Goal: Navigation & Orientation: Understand site structure

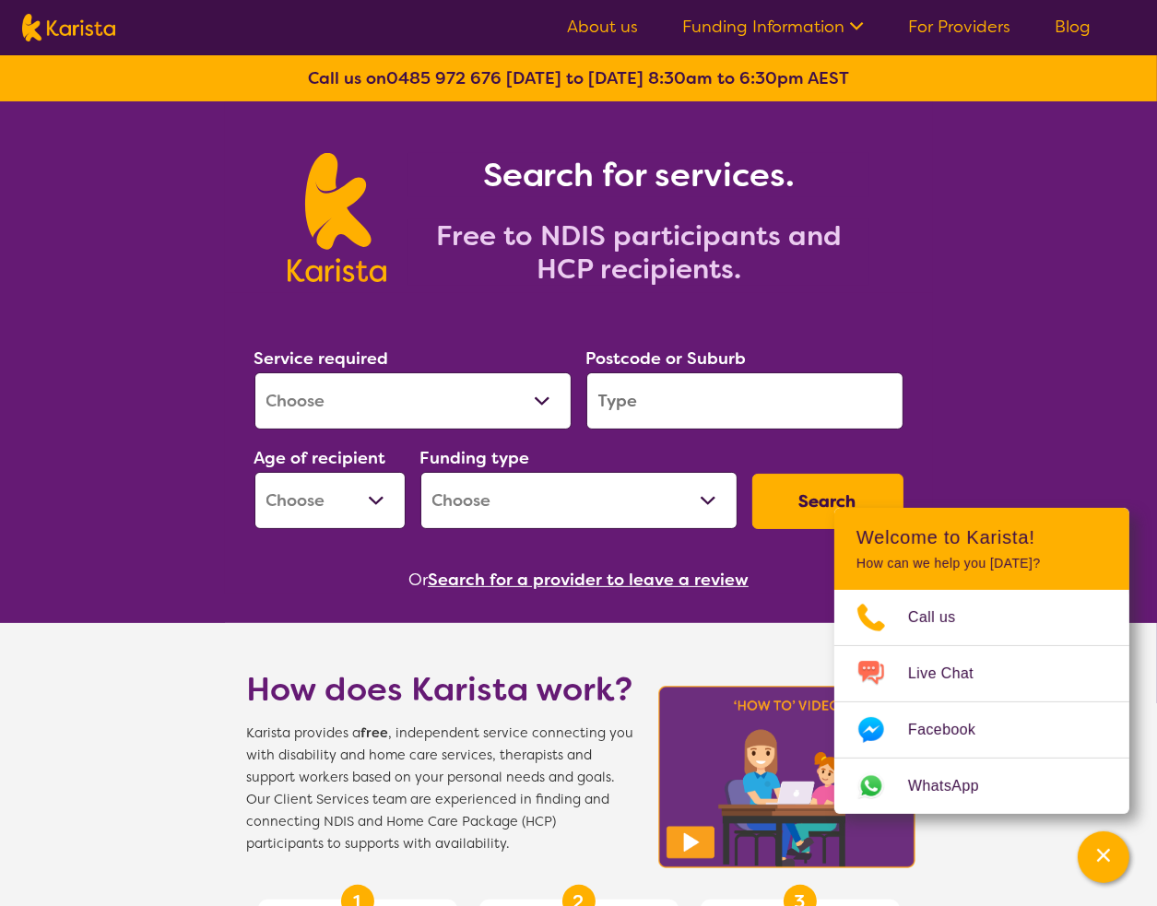
click at [817, 21] on link "Funding Information" at bounding box center [773, 27] width 182 height 22
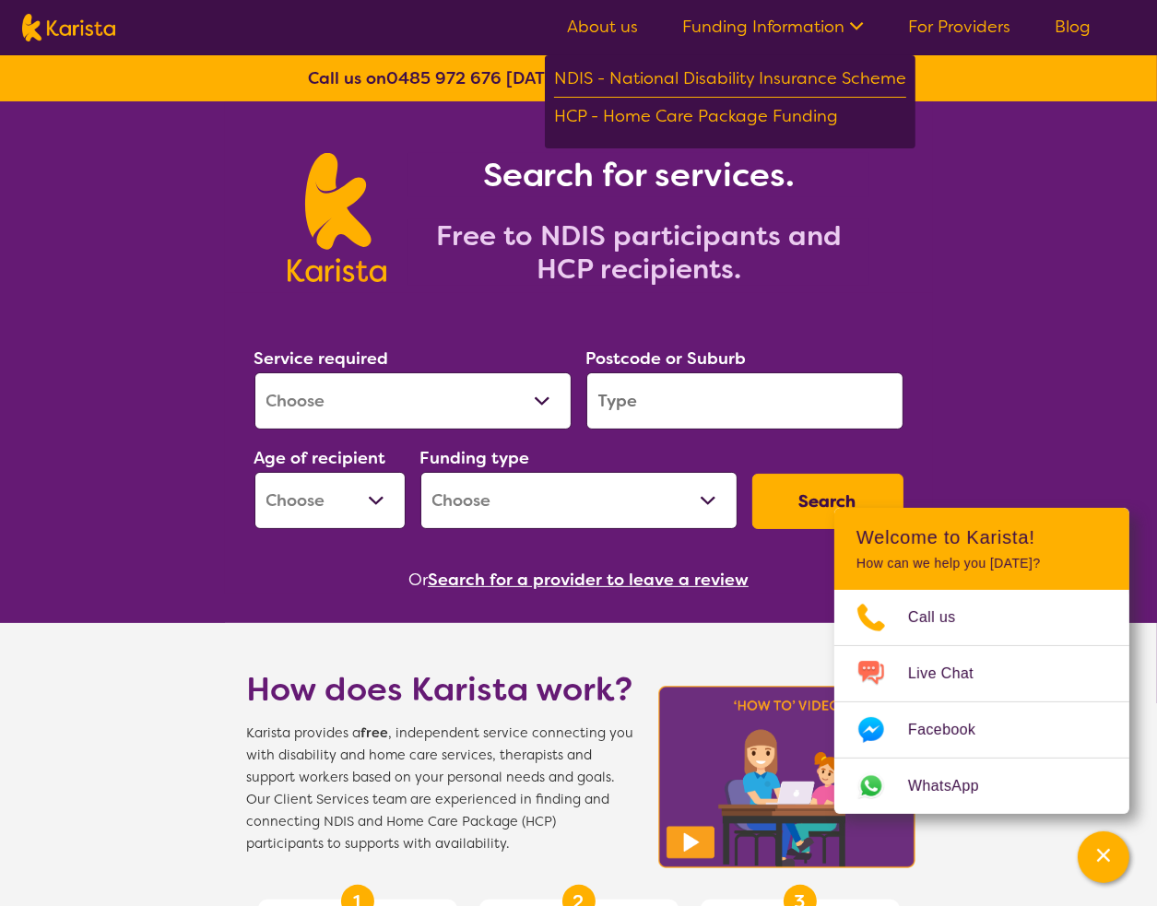
click at [817, 23] on link "Funding Information" at bounding box center [773, 27] width 182 height 22
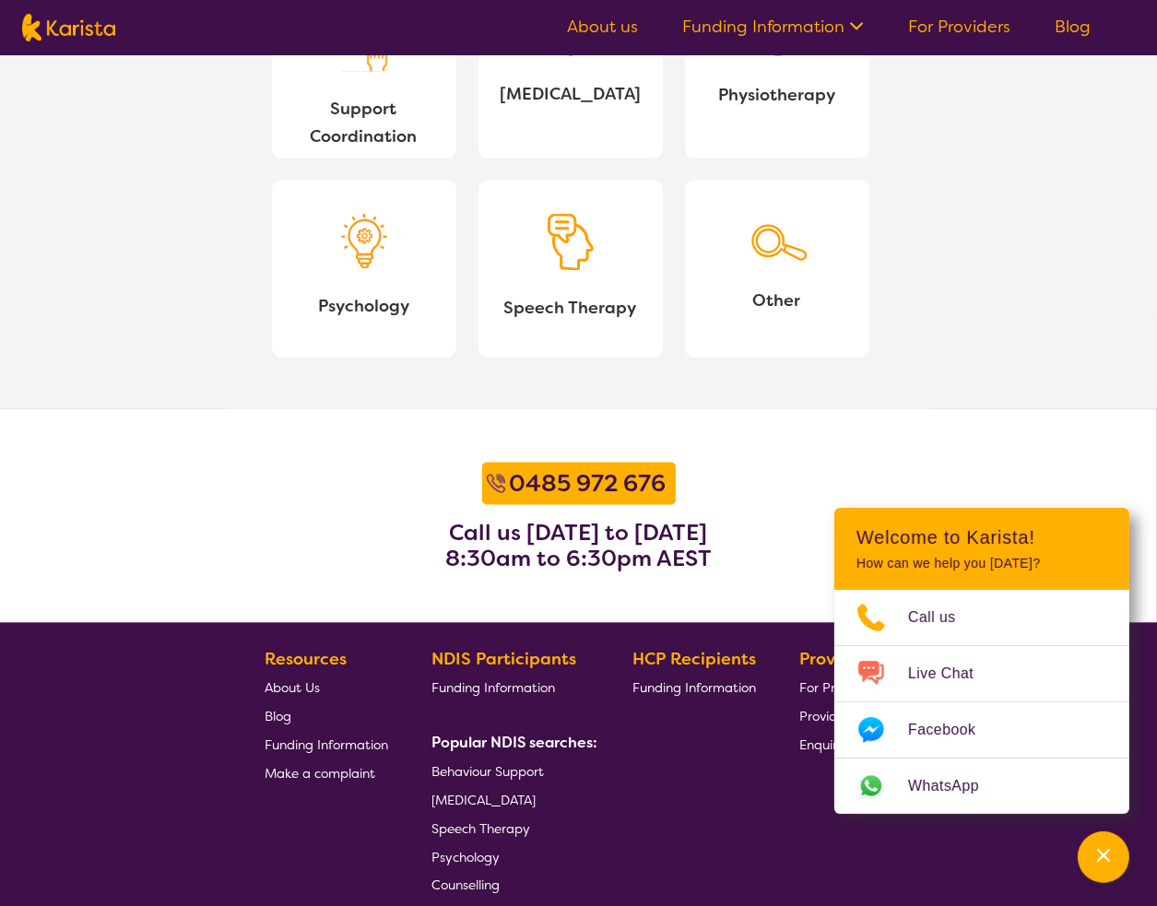
scroll to position [2187, 0]
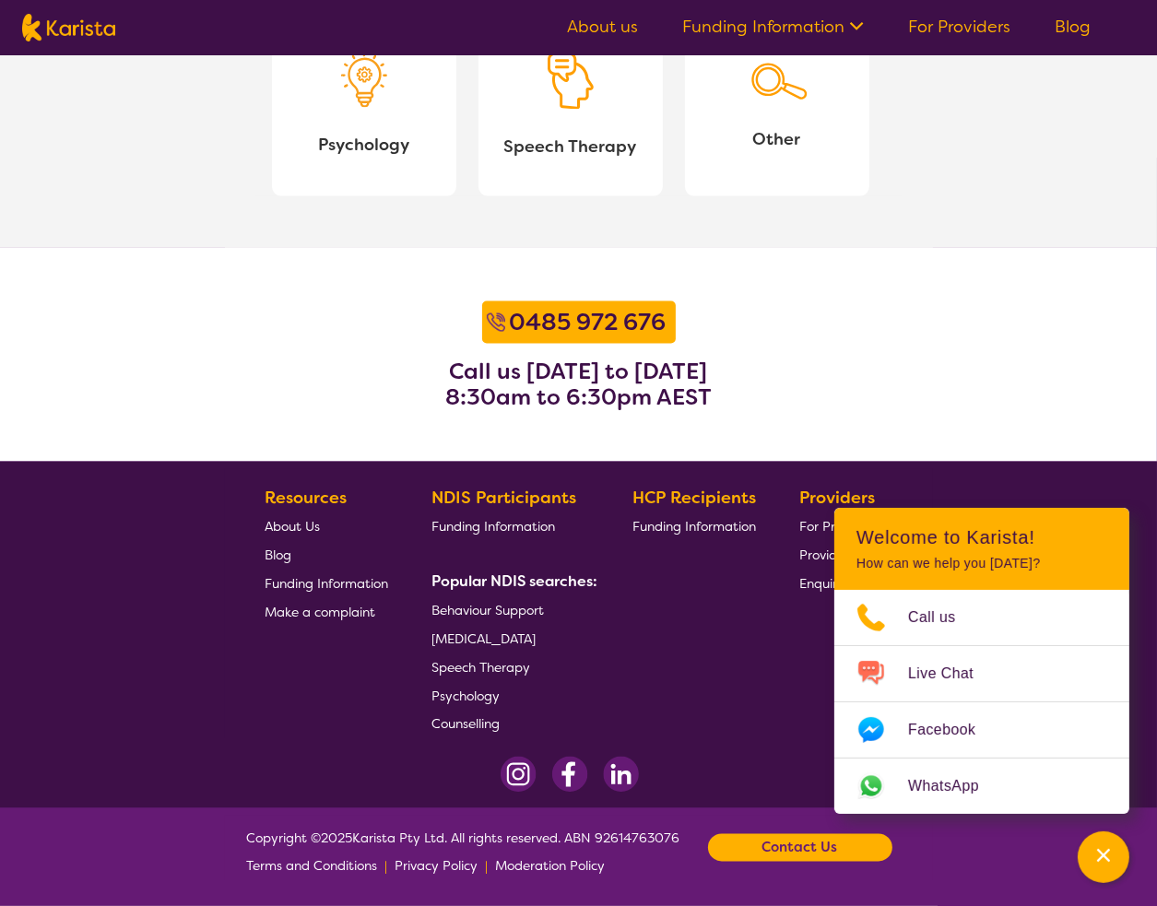
click at [272, 552] on span "Blog" at bounding box center [278, 555] width 27 height 17
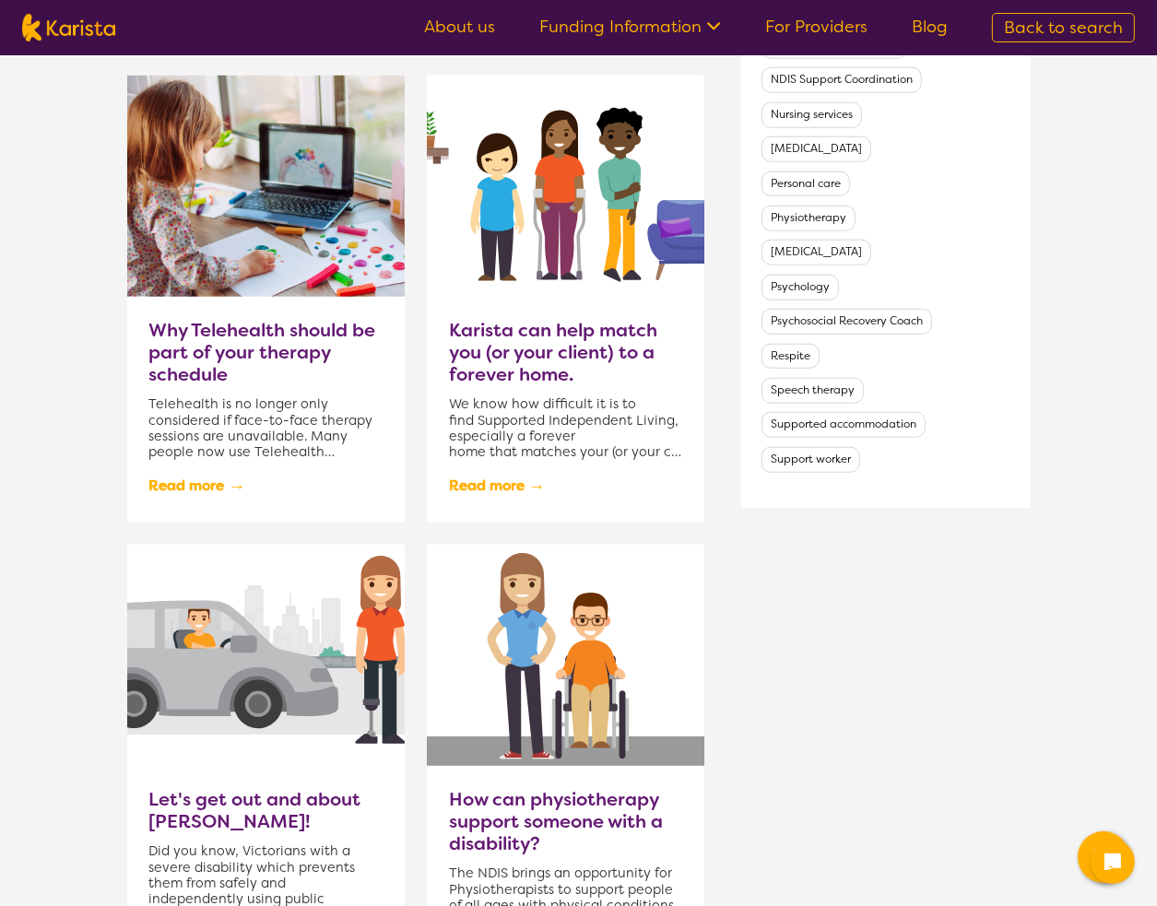
scroll to position [1954, 0]
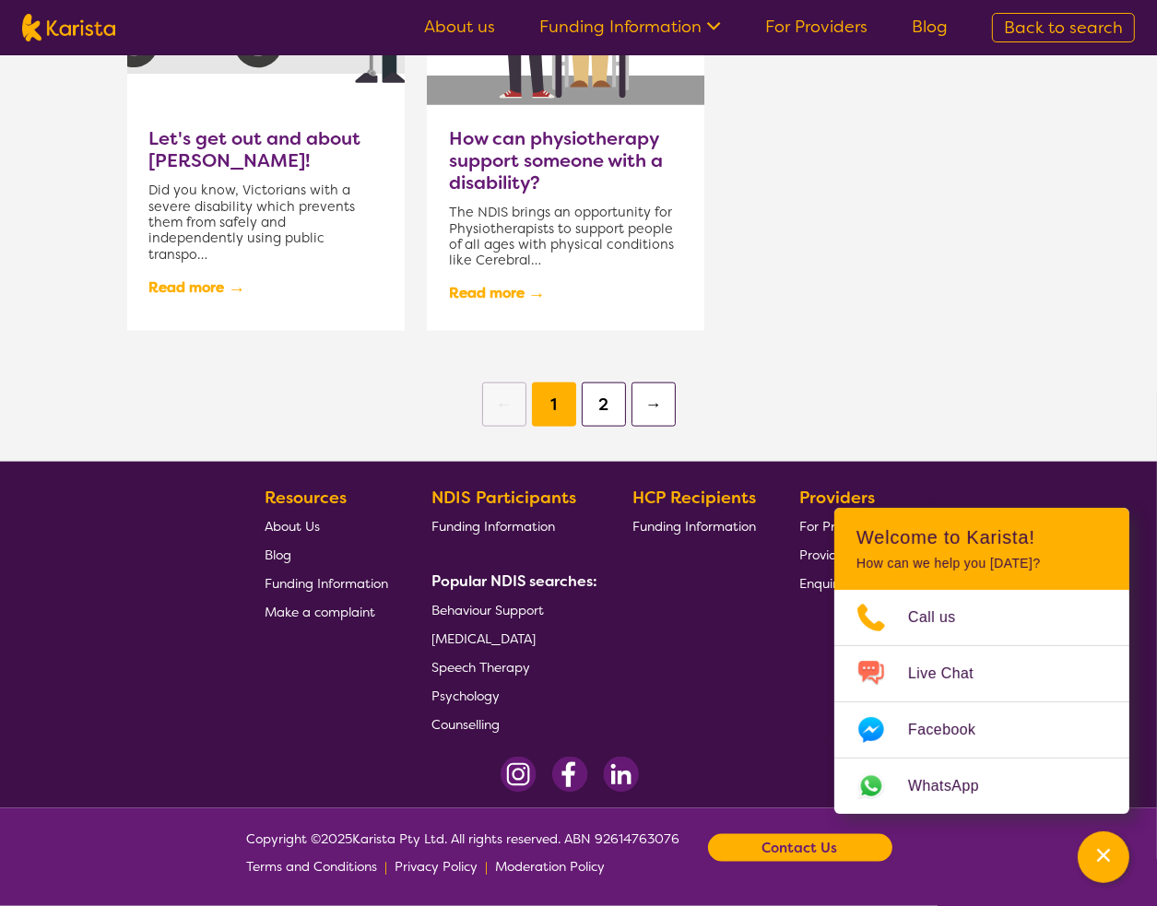
click at [301, 518] on span "About Us" at bounding box center [292, 526] width 55 height 17
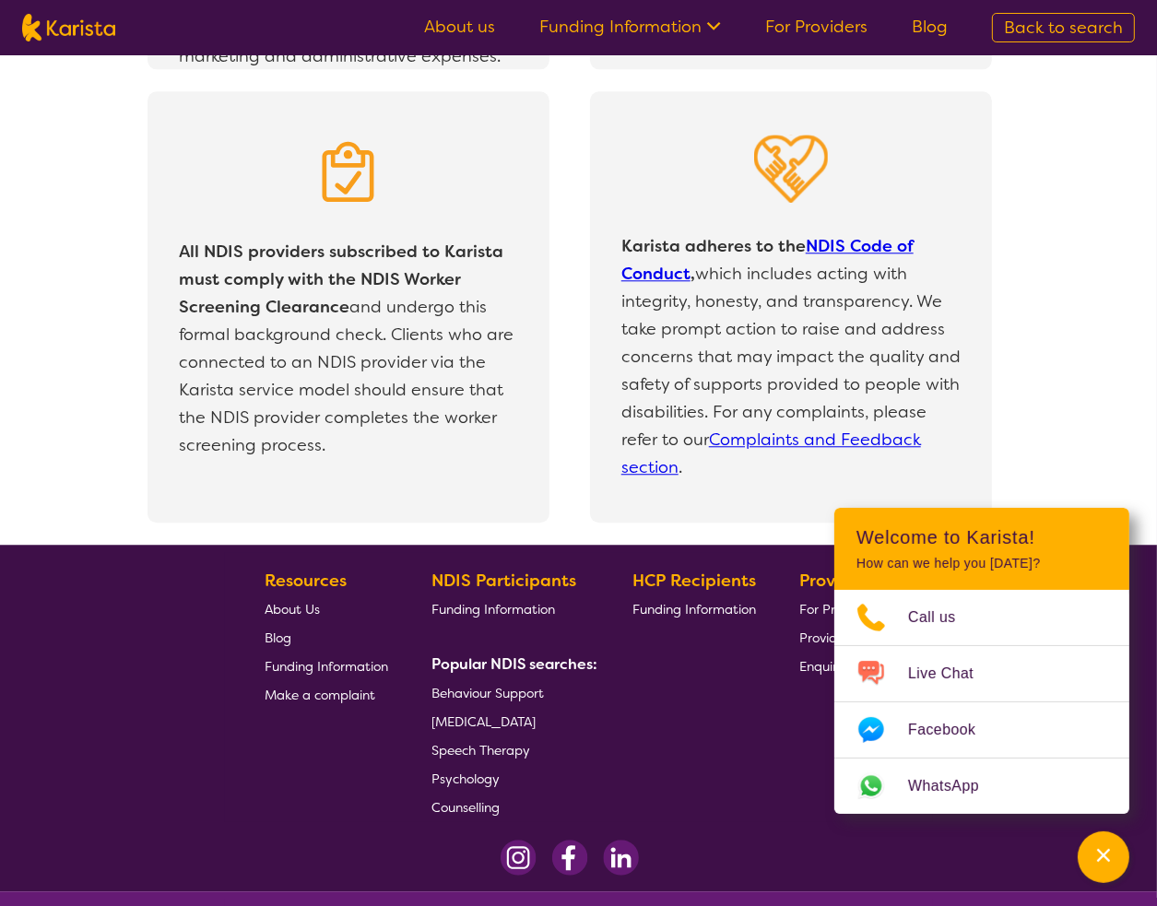
scroll to position [3873, 0]
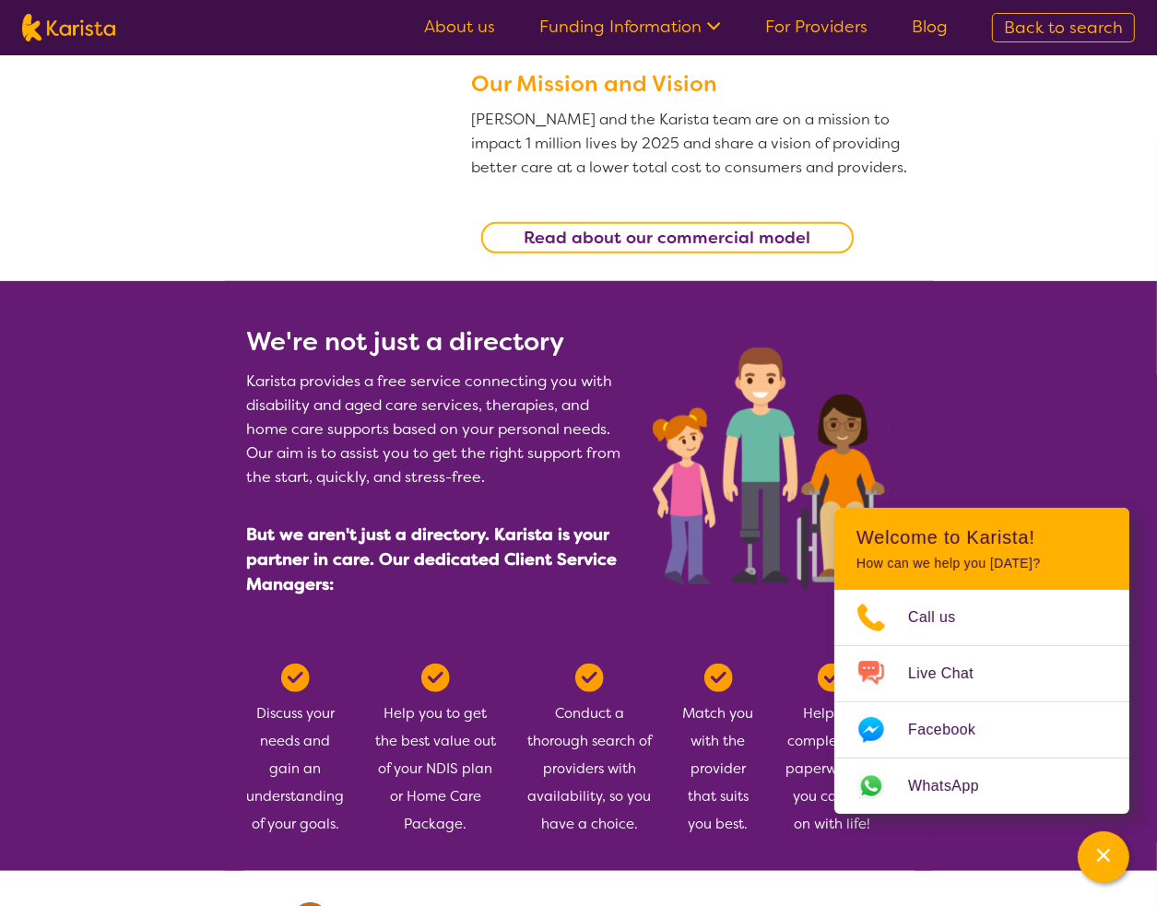
scroll to position [553, 0]
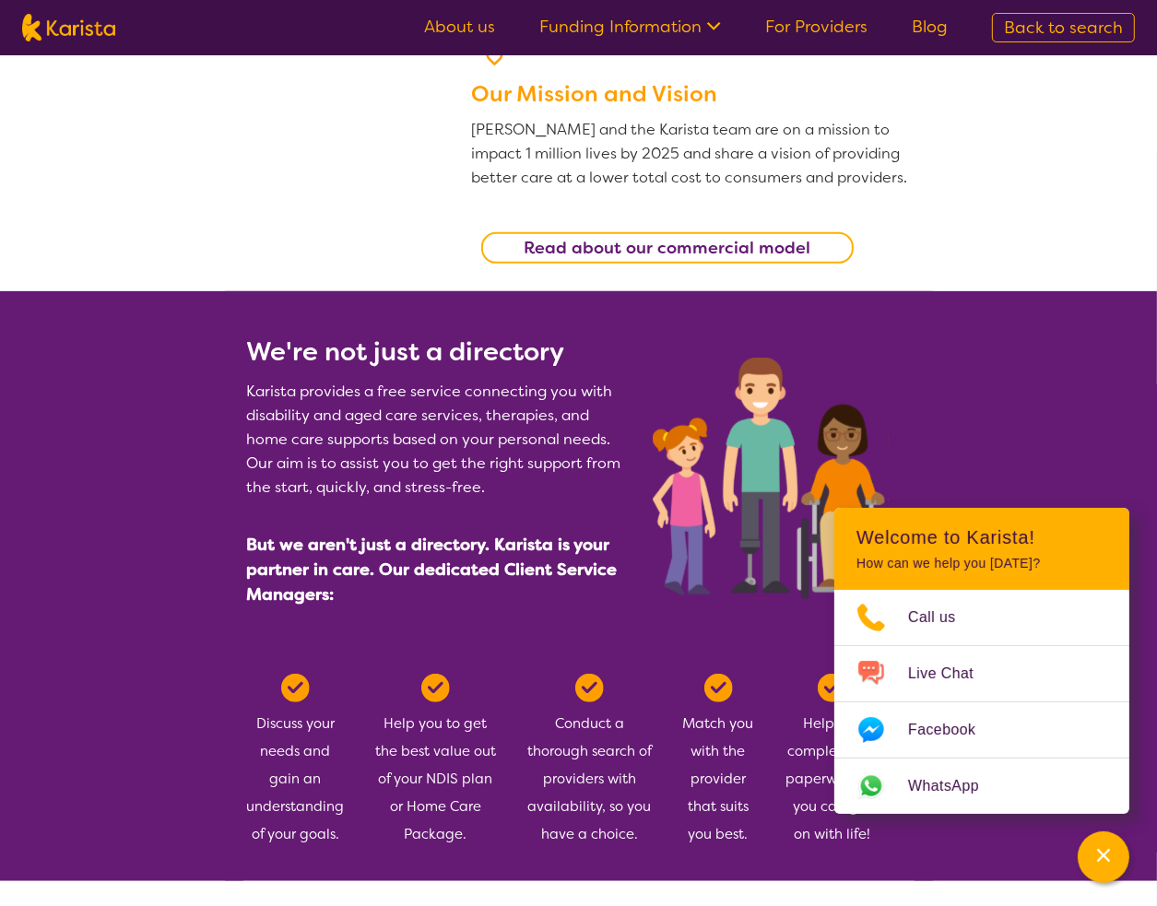
click at [465, 28] on link "About us" at bounding box center [459, 27] width 71 height 22
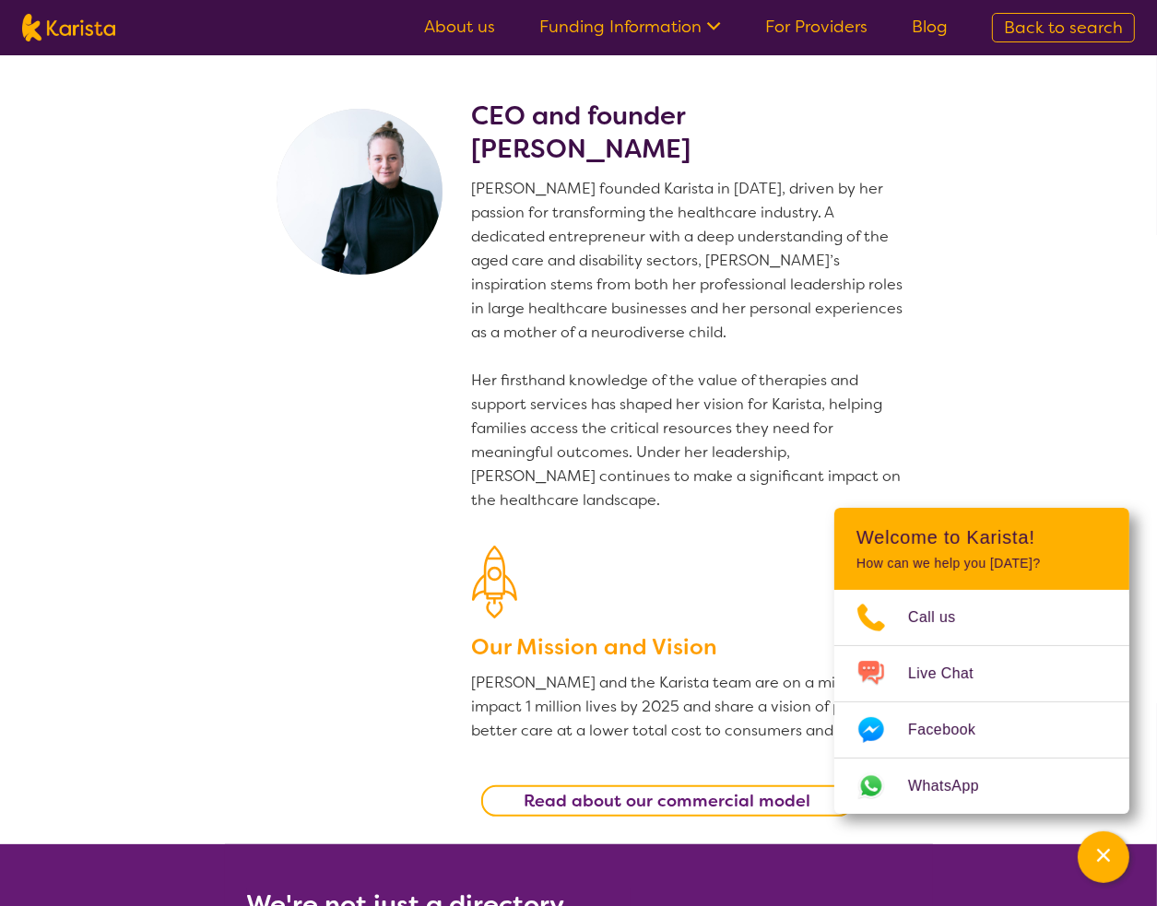
click at [88, 19] on img at bounding box center [68, 28] width 93 height 28
